Goal: Task Accomplishment & Management: Manage account settings

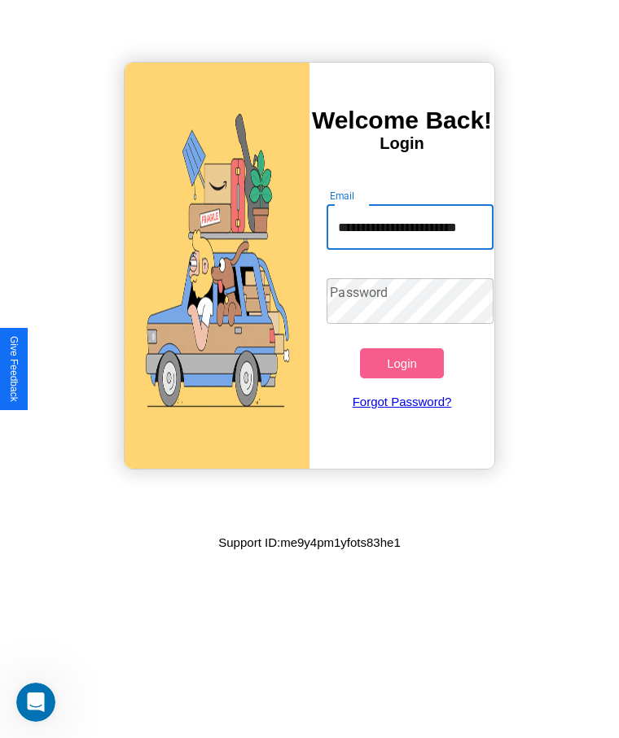
scroll to position [0, 22]
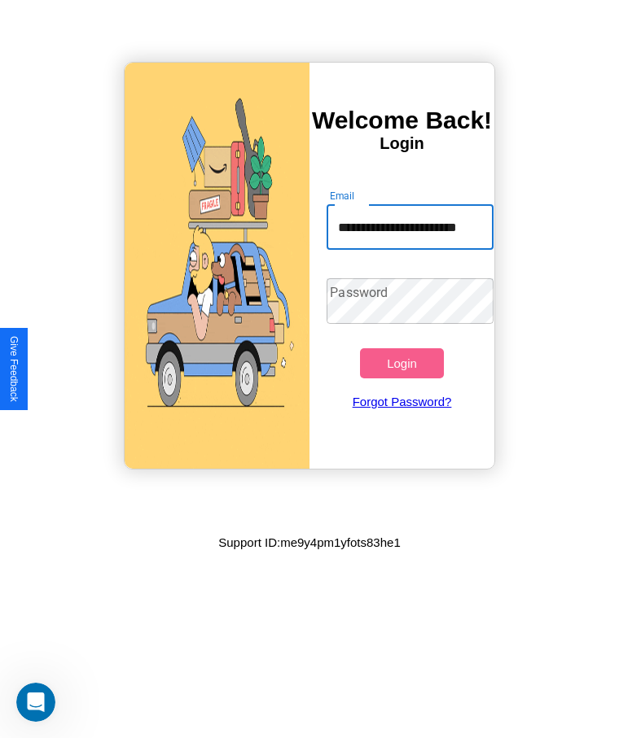
type input "**********"
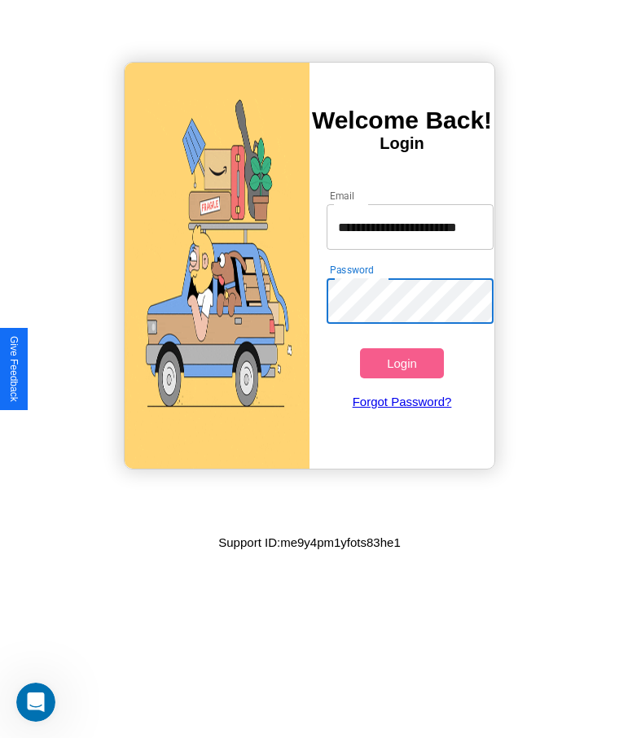
scroll to position [0, 0]
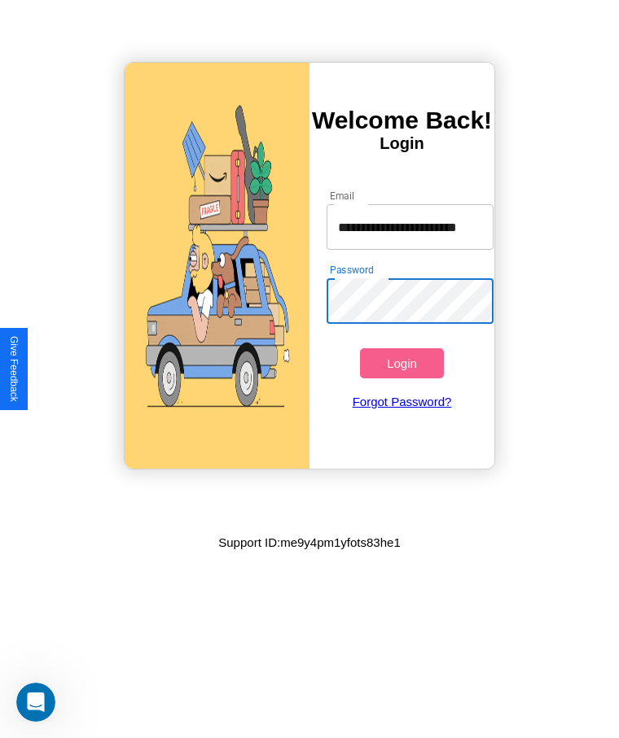
click at [401, 363] on button "Login" at bounding box center [401, 363] width 83 height 30
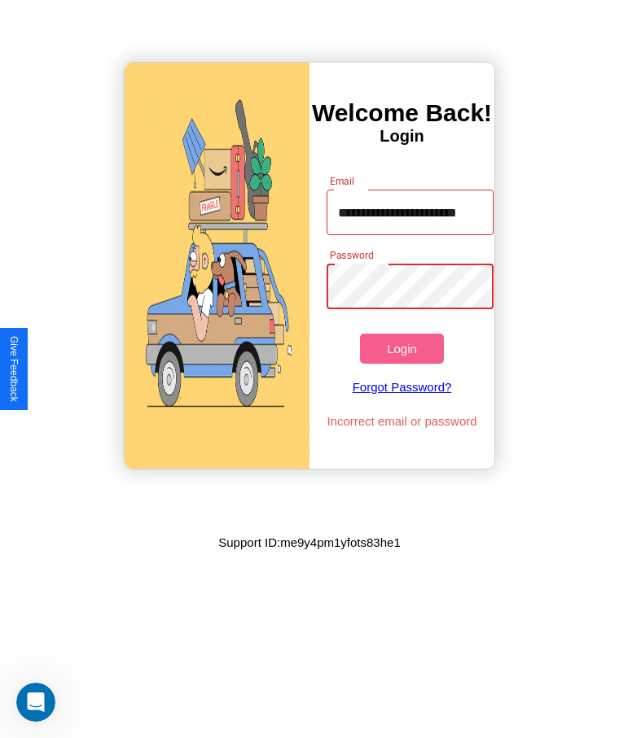
click at [401, 348] on button "Login" at bounding box center [401, 349] width 83 height 30
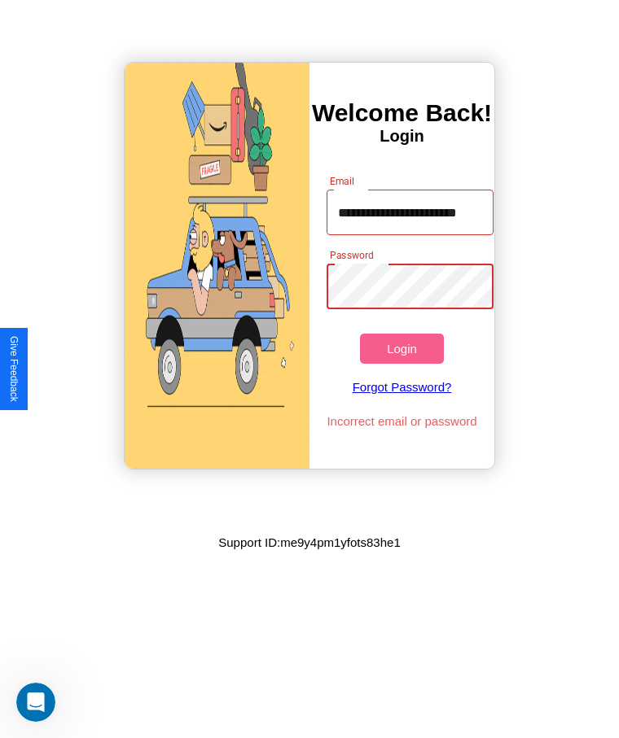
click at [401, 348] on button "Login" at bounding box center [401, 349] width 83 height 30
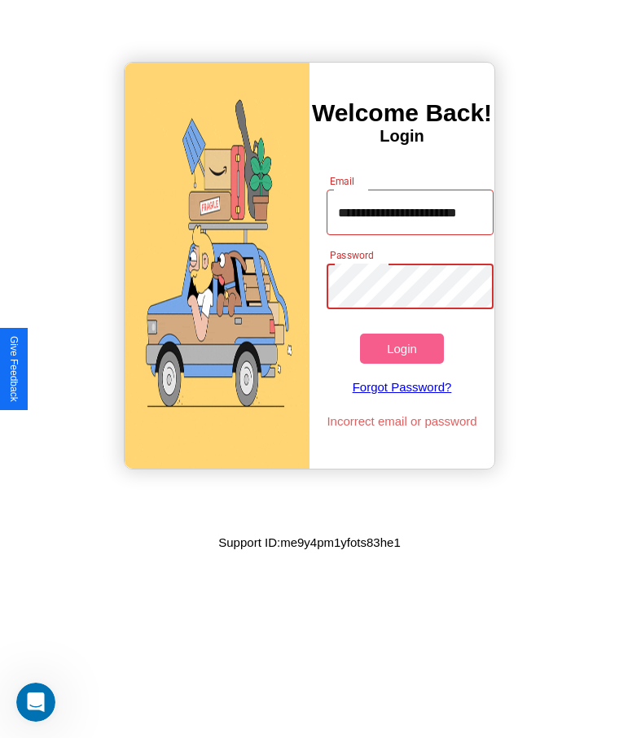
click at [401, 348] on button "Login" at bounding box center [401, 349] width 83 height 30
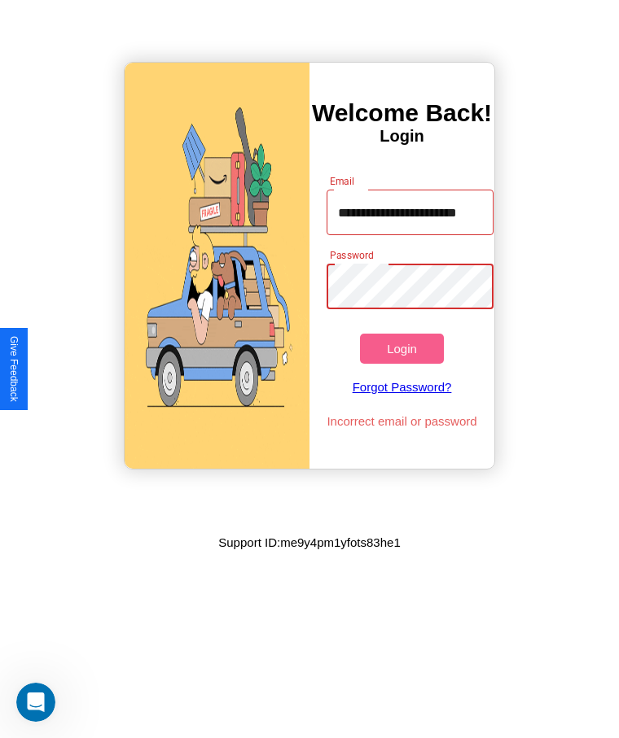
click at [401, 348] on button "Login" at bounding box center [401, 349] width 83 height 30
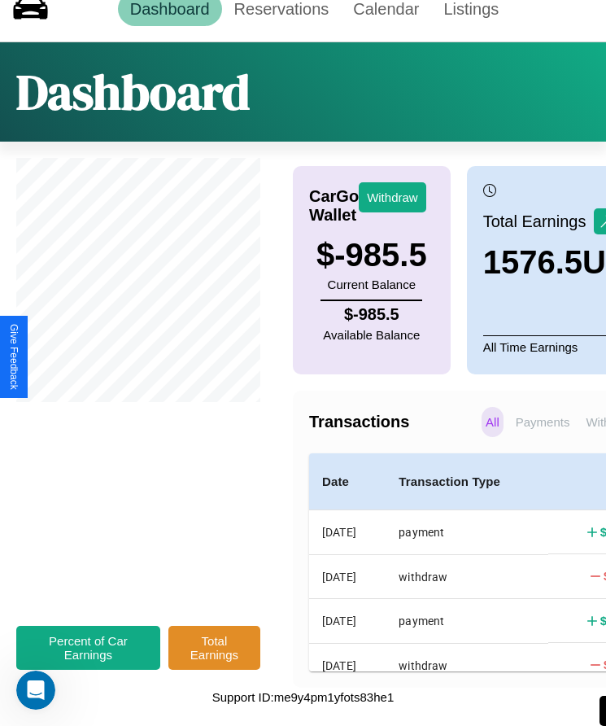
scroll to position [37, 0]
